Goal: Information Seeking & Learning: Check status

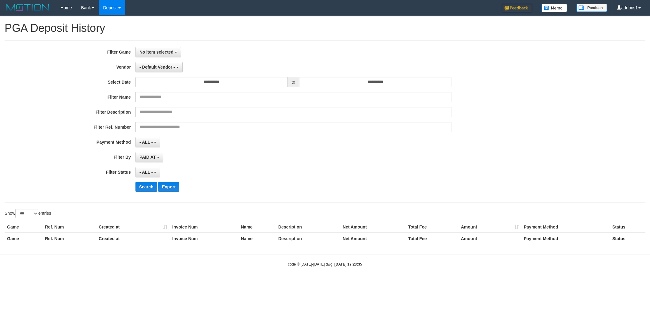
select select "**********"
select select "***"
click at [161, 50] on span "No item selected" at bounding box center [156, 52] width 34 height 5
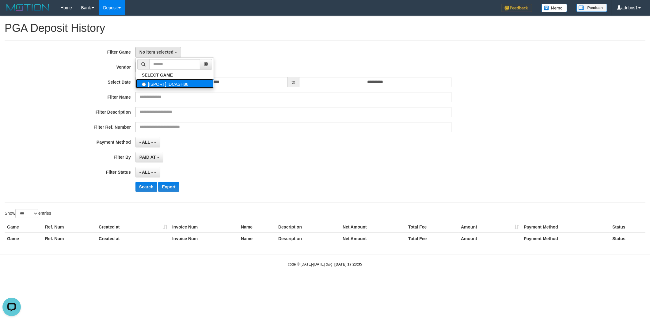
click at [164, 82] on label "[ISPORT] IDCASH88" at bounding box center [175, 83] width 78 height 9
click at [177, 88] on label "[ISPORT] IDCASH88" at bounding box center [175, 83] width 78 height 9
click at [166, 79] on label "[ISPORT] IDCASH88" at bounding box center [175, 83] width 78 height 9
click at [174, 85] on label "[ISPORT] IDCASH88" at bounding box center [175, 83] width 78 height 9
click at [206, 84] on label "[ISPORT] IDCASH88" at bounding box center [175, 83] width 78 height 9
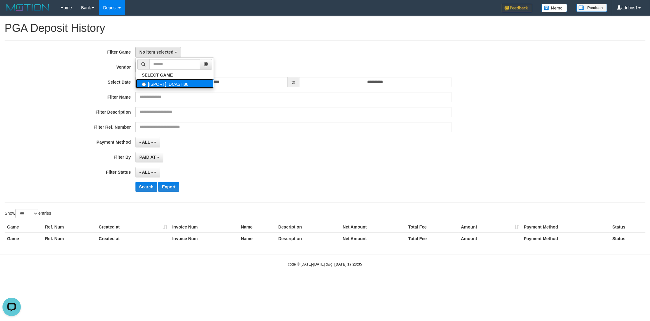
click at [206, 84] on label "[ISPORT] IDCASH88" at bounding box center [175, 83] width 78 height 9
click at [332, 54] on div "No item selected SELECT GAME [ISPORT] IDCASH88" at bounding box center [294, 52] width 316 height 10
click at [174, 66] on span "- Default Vendor -" at bounding box center [157, 67] width 36 height 5
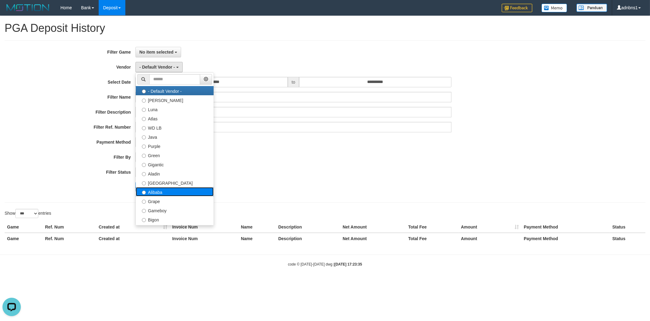
click at [185, 193] on label "Alibaba" at bounding box center [175, 191] width 78 height 9
click at [327, 64] on div "- Default Vendor - - Default Vendor - [PERSON_NAME] Atlas WD LB Java Purple Gre…" at bounding box center [294, 67] width 316 height 10
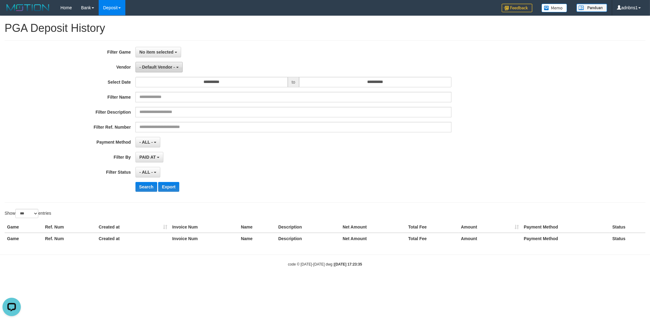
click at [171, 69] on span "- Default Vendor -" at bounding box center [157, 67] width 36 height 5
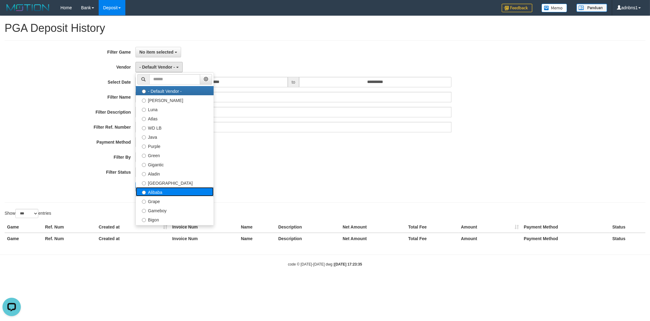
click at [174, 194] on label "Alibaba" at bounding box center [175, 191] width 78 height 9
click at [290, 179] on div "**********" at bounding box center [271, 122] width 542 height 150
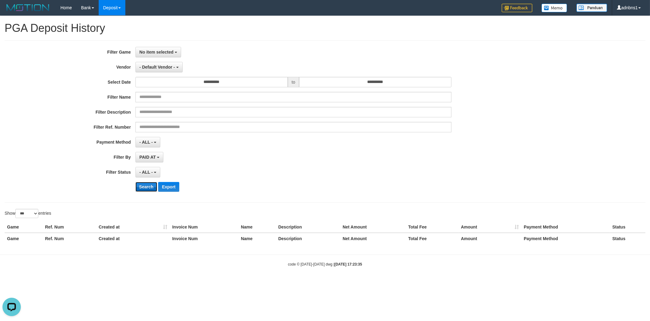
click at [138, 189] on button "Search" at bounding box center [147, 187] width 22 height 10
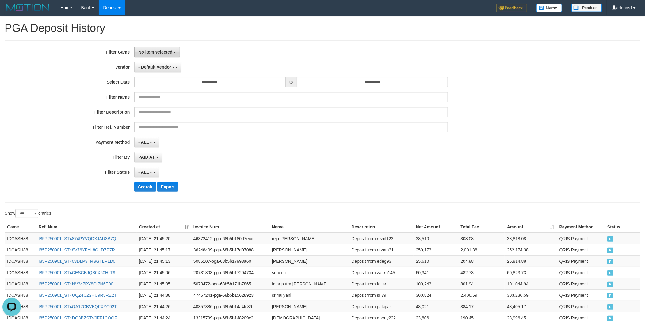
click at [165, 54] on span "No item selected" at bounding box center [155, 52] width 34 height 5
click at [286, 161] on div "PAID AT PAID AT CREATED AT" at bounding box center [291, 157] width 314 height 10
click at [310, 210] on div "Show ** ** ** *** entries" at bounding box center [161, 214] width 313 height 11
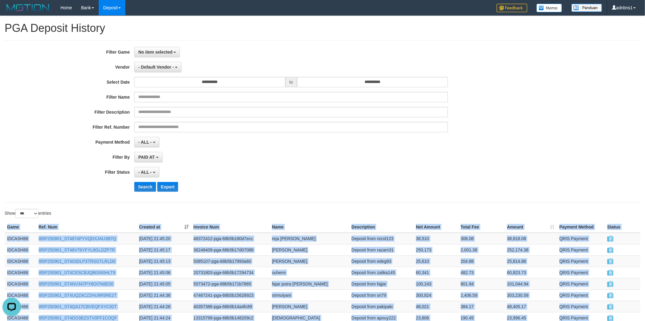
drag, startPoint x: 621, startPoint y: 186, endPoint x: -4, endPoint y: 226, distance: 625.5
click at [0, 226] on html "Toggle navigation Home Bank Account List Load By Website Group [ISPORT] IDCASH8…" at bounding box center [322, 291] width 645 height 583
copy table "Game Ref. Num Created at Invoice Num Name Description Net Amount Total Fee Amou…"
click at [627, 34] on link "Log Out" at bounding box center [616, 35] width 48 height 8
